Goal: Information Seeking & Learning: Learn about a topic

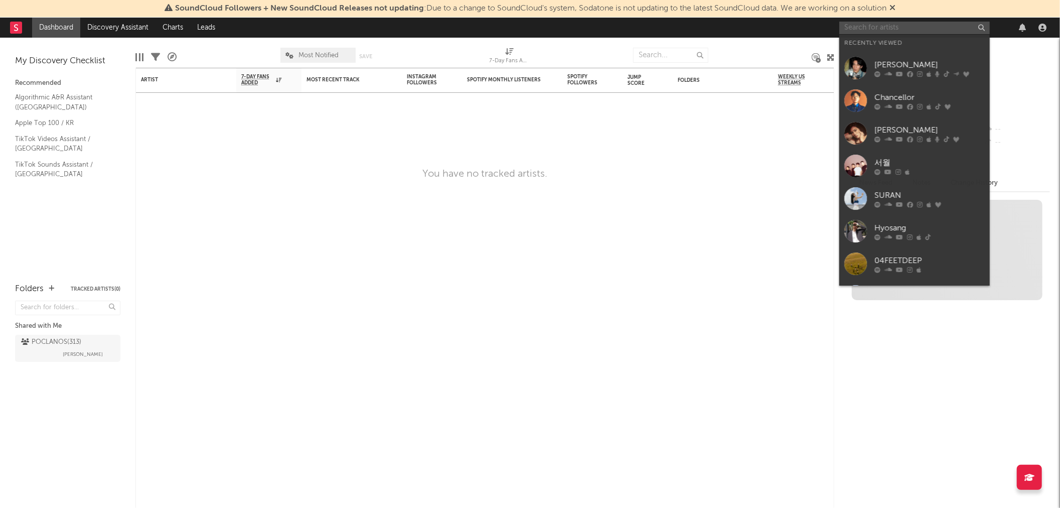
click at [863, 25] on input "text" at bounding box center [914, 28] width 150 height 13
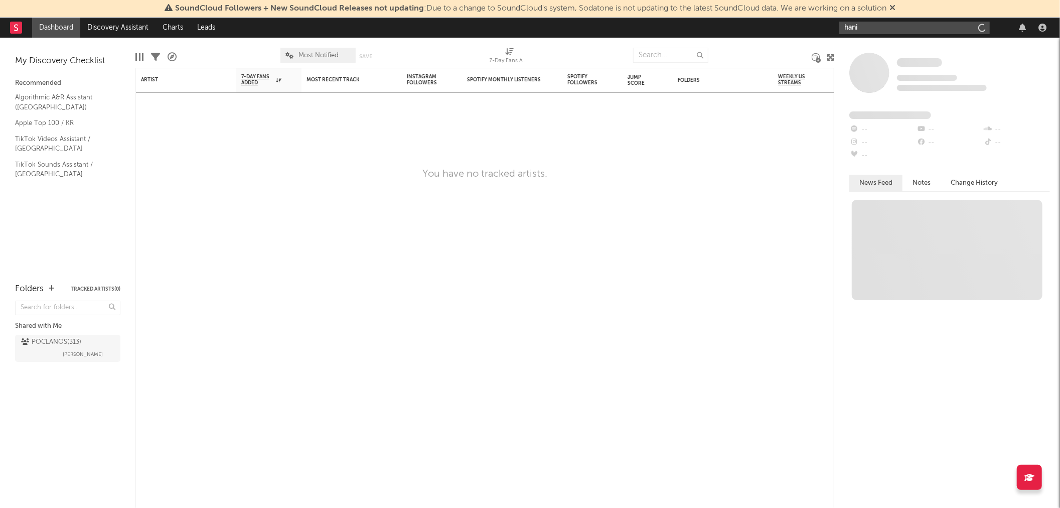
type input "hani"
click at [863, 26] on input "hani" at bounding box center [914, 28] width 150 height 13
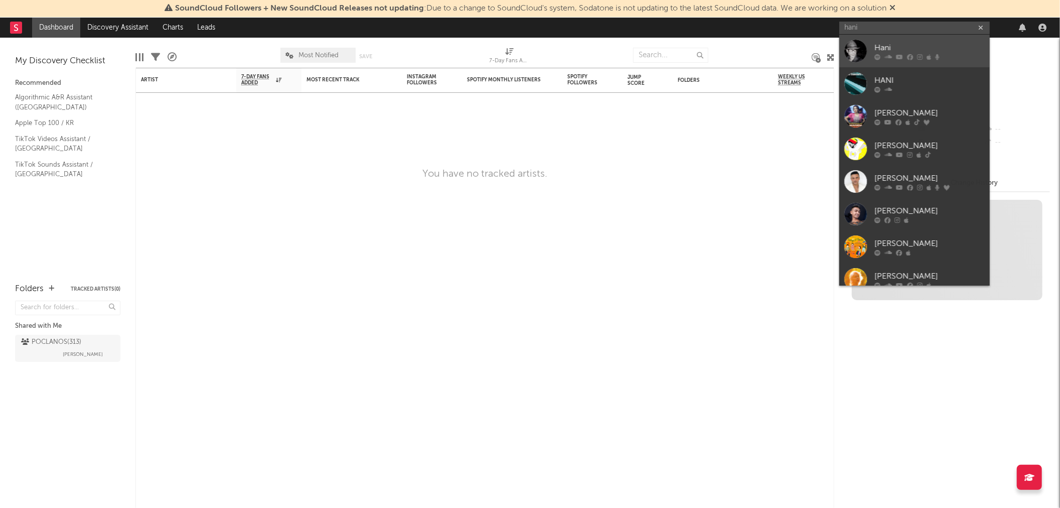
click at [858, 53] on div at bounding box center [855, 51] width 23 height 23
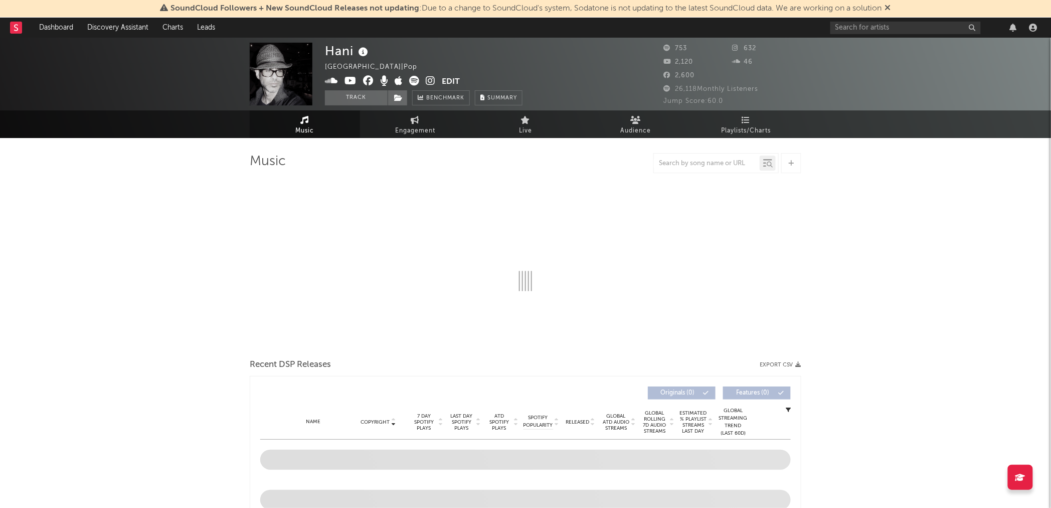
select select "1w"
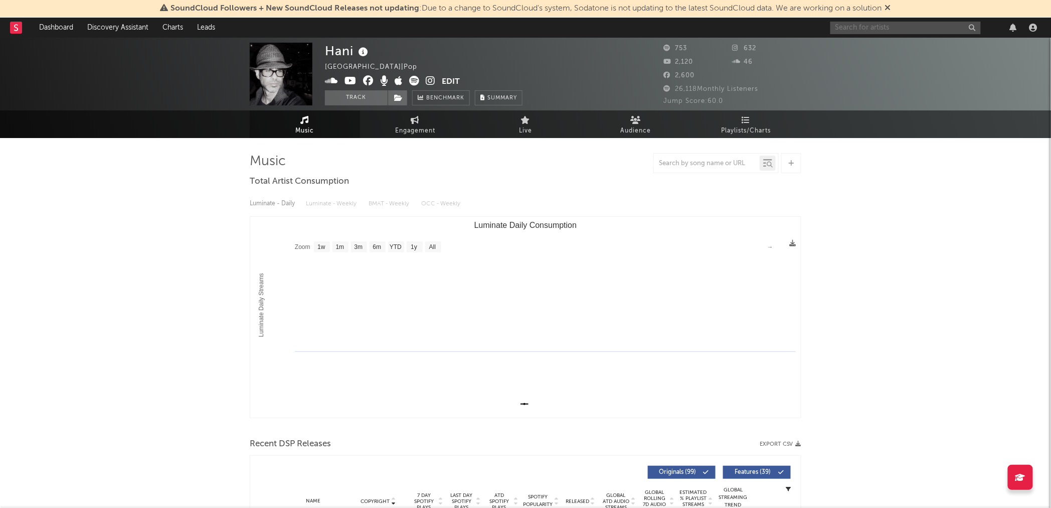
click at [903, 26] on input "text" at bounding box center [905, 28] width 150 height 13
click at [866, 28] on input "hani" at bounding box center [905, 28] width 150 height 13
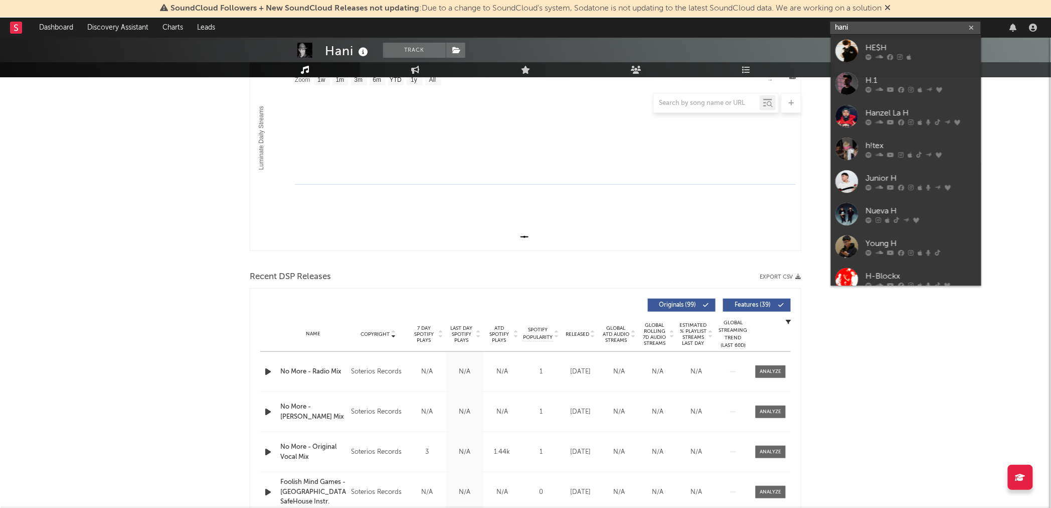
click at [858, 26] on input "hani" at bounding box center [905, 28] width 150 height 13
type input "h"
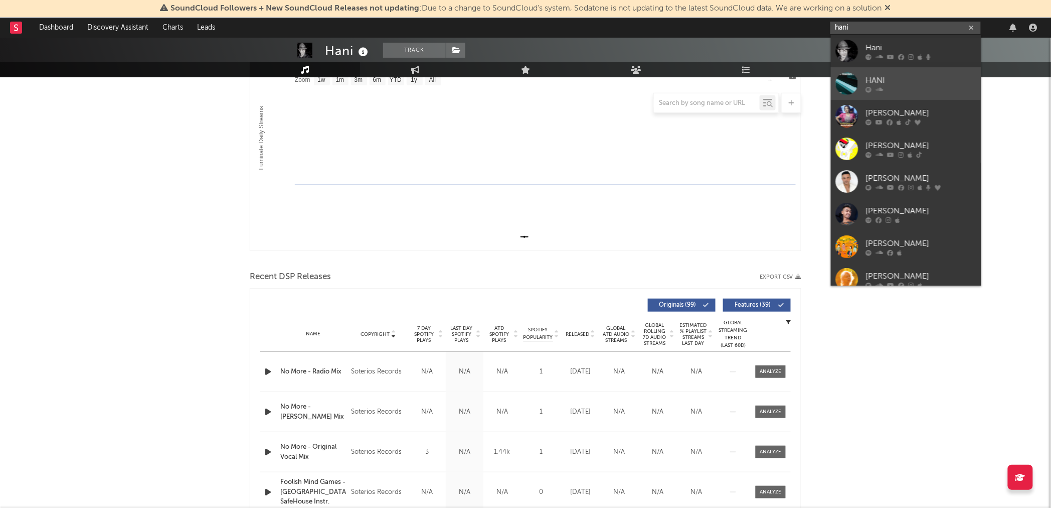
type input "hani"
click at [848, 88] on div at bounding box center [847, 83] width 23 height 23
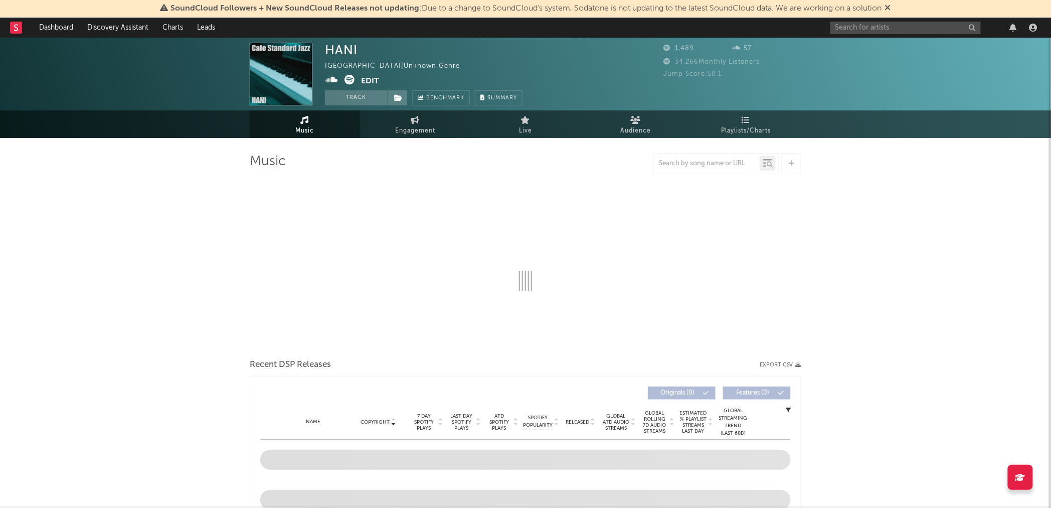
select select "6m"
